Goal: Transaction & Acquisition: Subscribe to service/newsletter

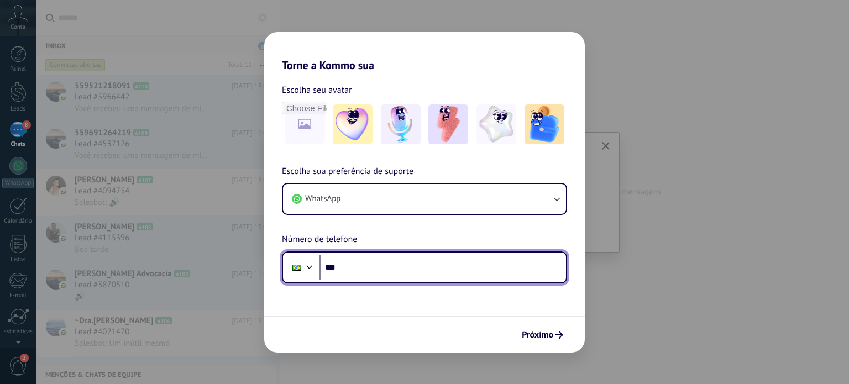
click at [387, 272] on input "***" at bounding box center [443, 267] width 247 height 25
type input "**********"
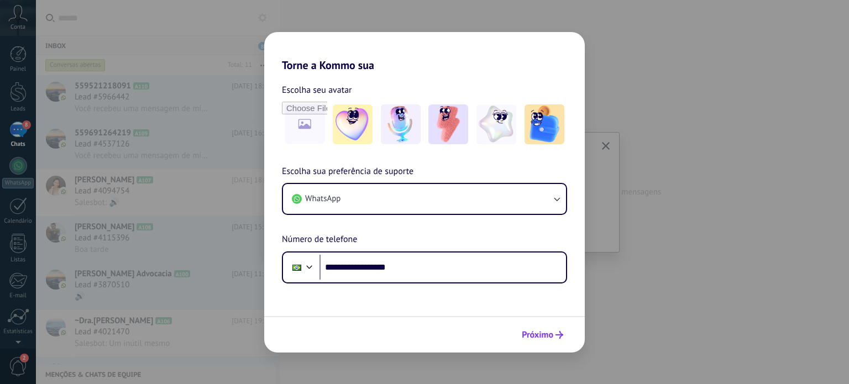
click at [545, 338] on span "Próximo" at bounding box center [538, 335] width 32 height 8
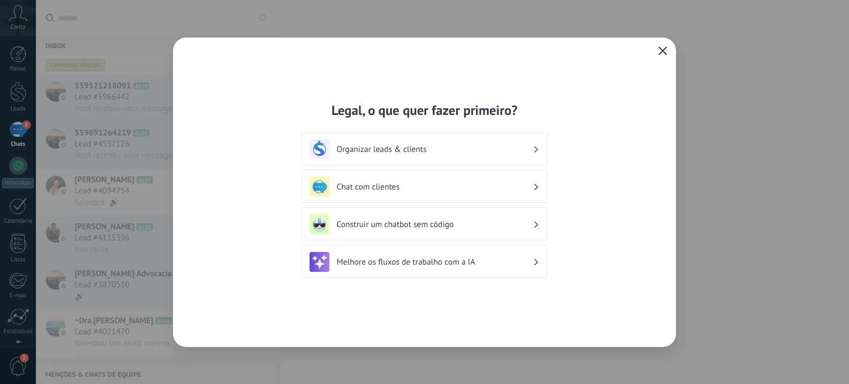
click at [661, 51] on icon "button" at bounding box center [663, 50] width 9 height 9
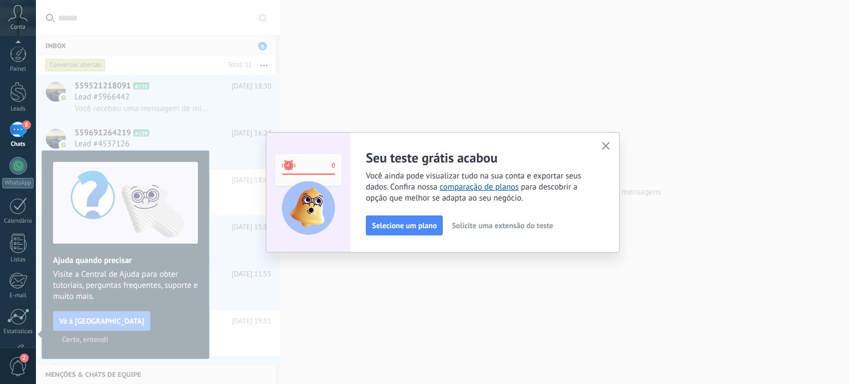
scroll to position [75, 0]
click at [392, 226] on span "Selecione um plano" at bounding box center [404, 226] width 65 height 8
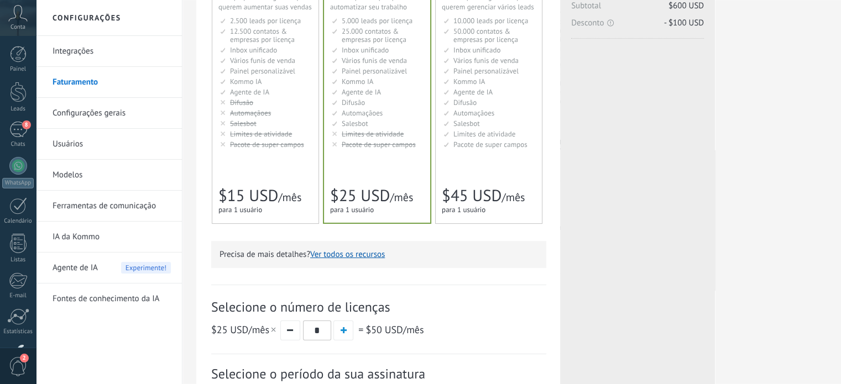
scroll to position [144, 0]
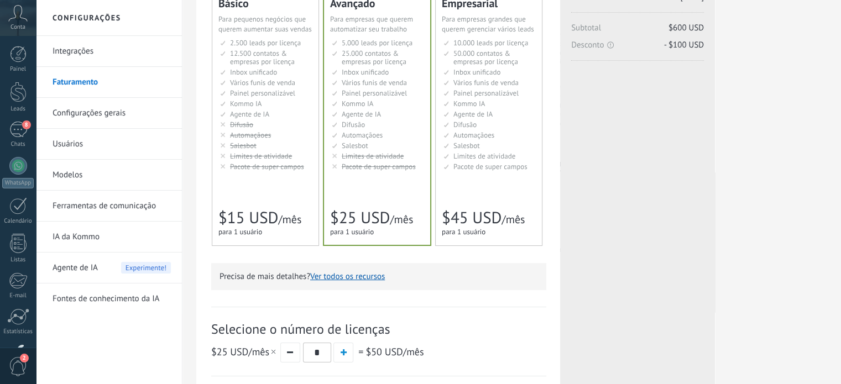
click at [249, 189] on div "Básico Для увеличения продаж в малом бизнесе For small businesses that want to …" at bounding box center [265, 118] width 106 height 254
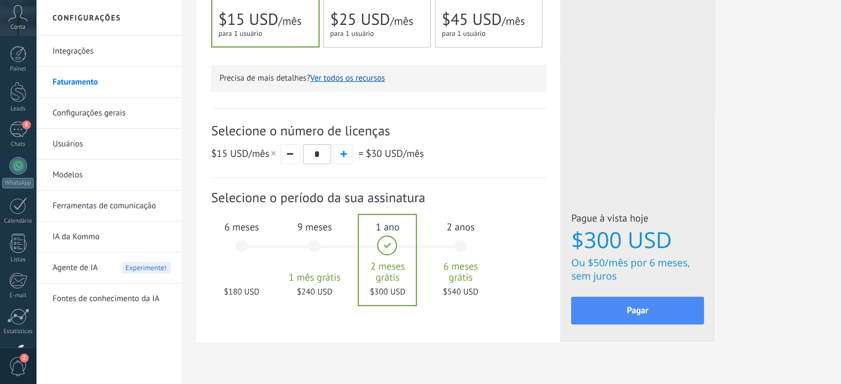
scroll to position [366, 0]
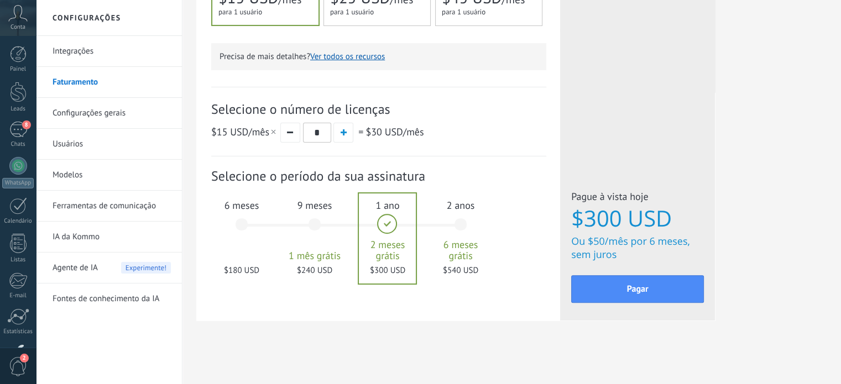
click at [239, 226] on div "6 meses $180 USD" at bounding box center [242, 230] width 60 height 78
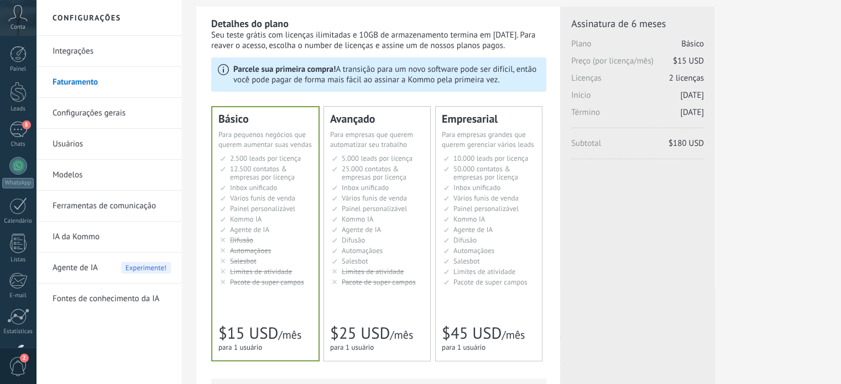
scroll to position [0, 0]
